Goal: Information Seeking & Learning: Understand process/instructions

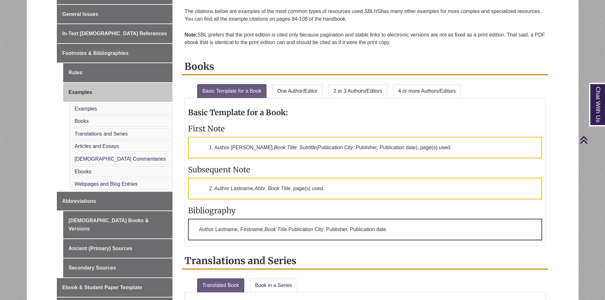
scroll to position [190, 0]
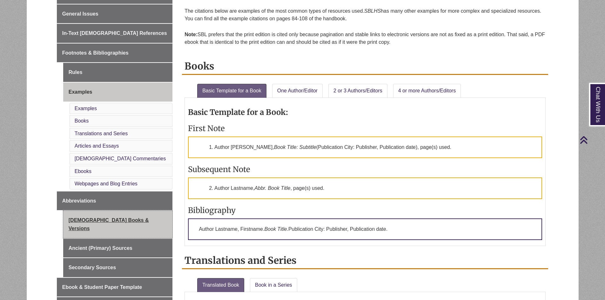
click at [124, 219] on link "[DEMOGRAPHIC_DATA] Books & Versions" at bounding box center [117, 224] width 109 height 27
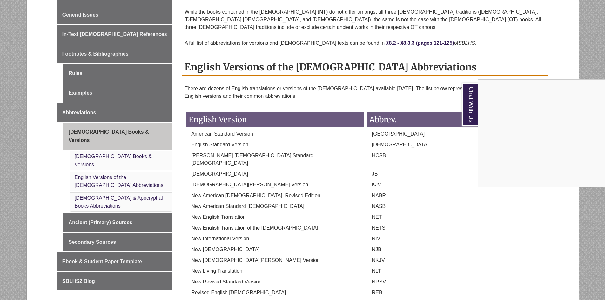
scroll to position [159, 0]
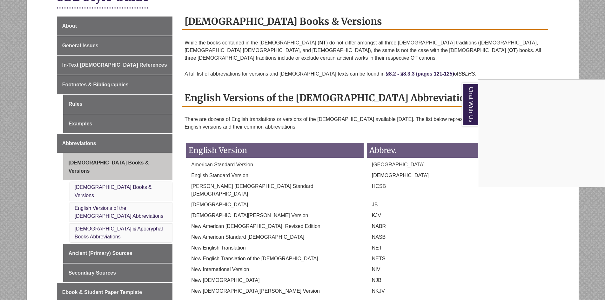
click at [129, 65] on div "Chat With Us" at bounding box center [302, 150] width 605 height 300
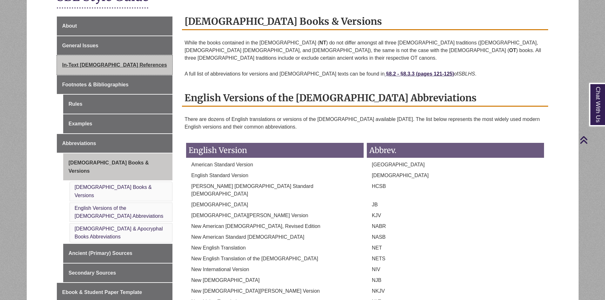
click at [104, 64] on span "In-Text [DEMOGRAPHIC_DATA] References" at bounding box center [114, 64] width 105 height 5
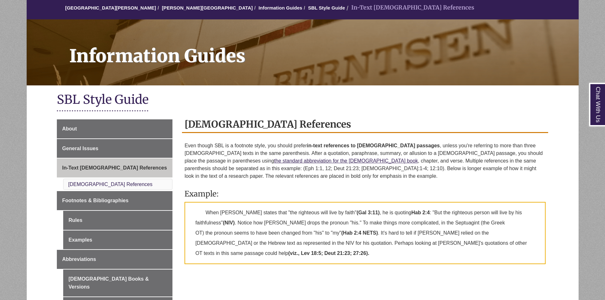
scroll to position [63, 0]
